Goal: Information Seeking & Learning: Check status

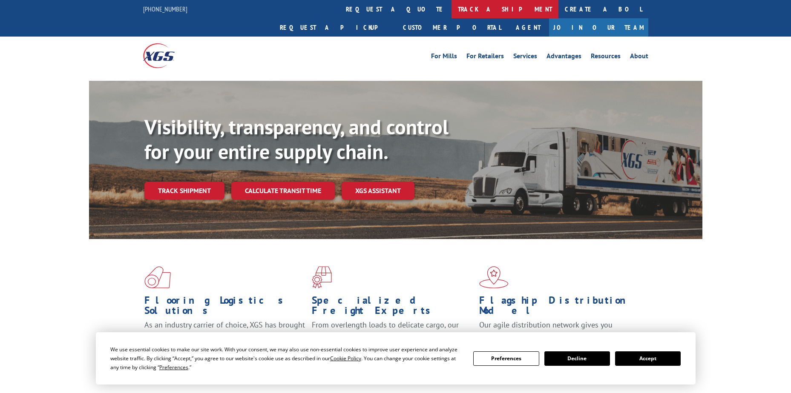
click at [451, 9] on link "track a shipment" at bounding box center [504, 9] width 107 height 18
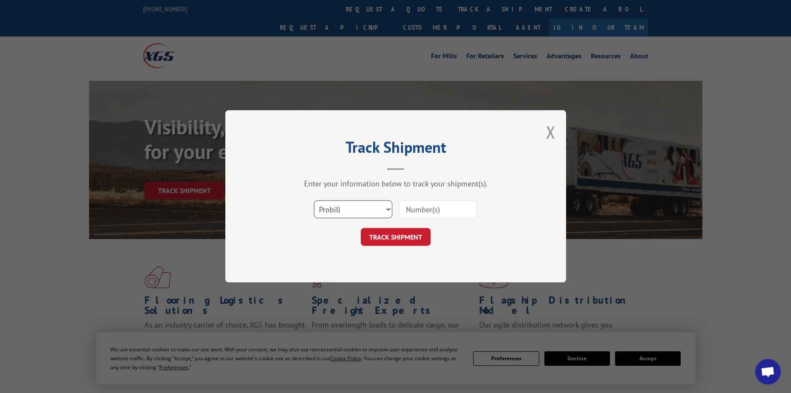
drag, startPoint x: 341, startPoint y: 209, endPoint x: 341, endPoint y: 215, distance: 6.4
click at [341, 209] on select "Select category... Probill BOL PO" at bounding box center [353, 210] width 78 height 18
select select "po"
click at [314, 201] on select "Select category... Probill BOL PO" at bounding box center [353, 210] width 78 height 18
paste input "20501560"
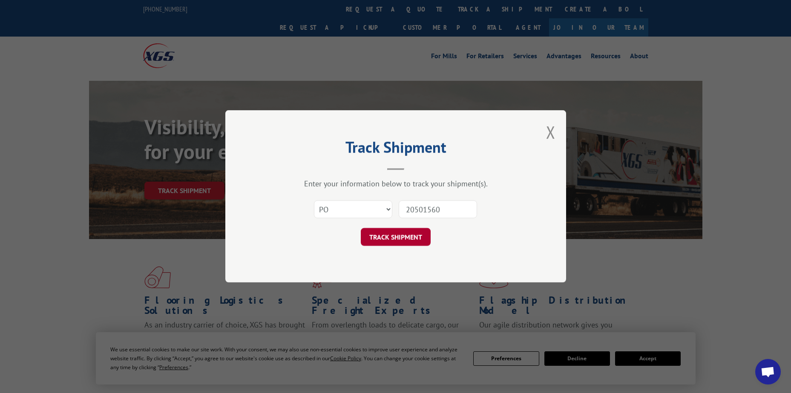
click at [411, 235] on button "TRACK SHIPMENT" at bounding box center [396, 238] width 70 height 18
click at [424, 208] on input "20501560" at bounding box center [437, 210] width 78 height 18
type input "20501560"
click at [408, 240] on button "TRACK SHIPMENT" at bounding box center [396, 238] width 70 height 18
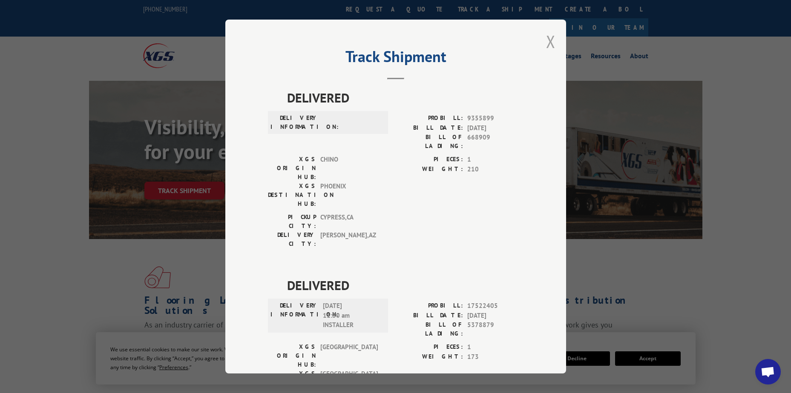
click at [546, 43] on button "Close modal" at bounding box center [550, 41] width 9 height 23
